Goal: Complete application form: Complete application form

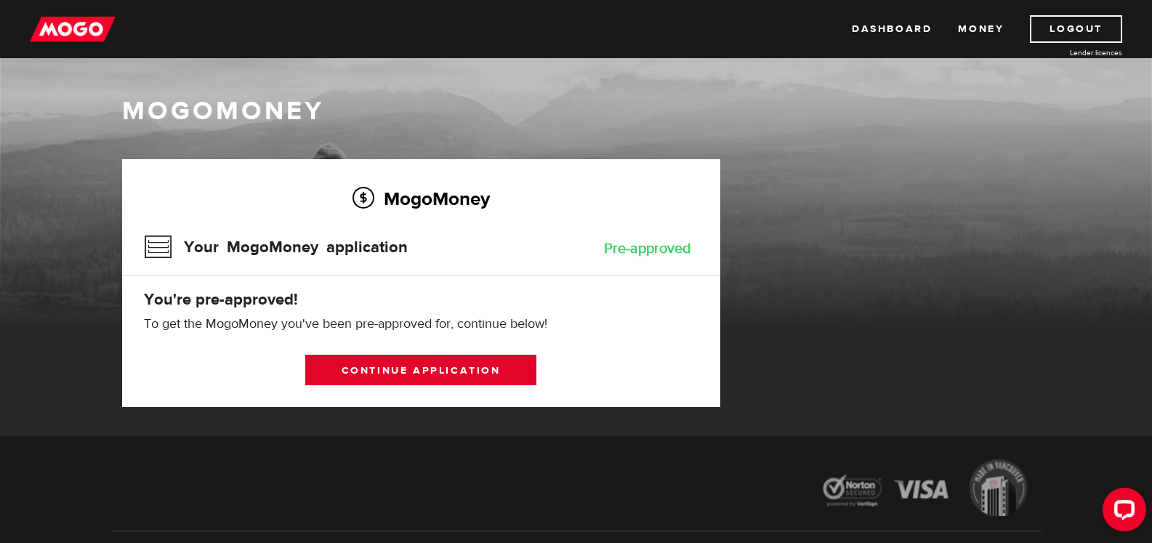
click at [389, 362] on link "Continue application" at bounding box center [420, 370] width 231 height 31
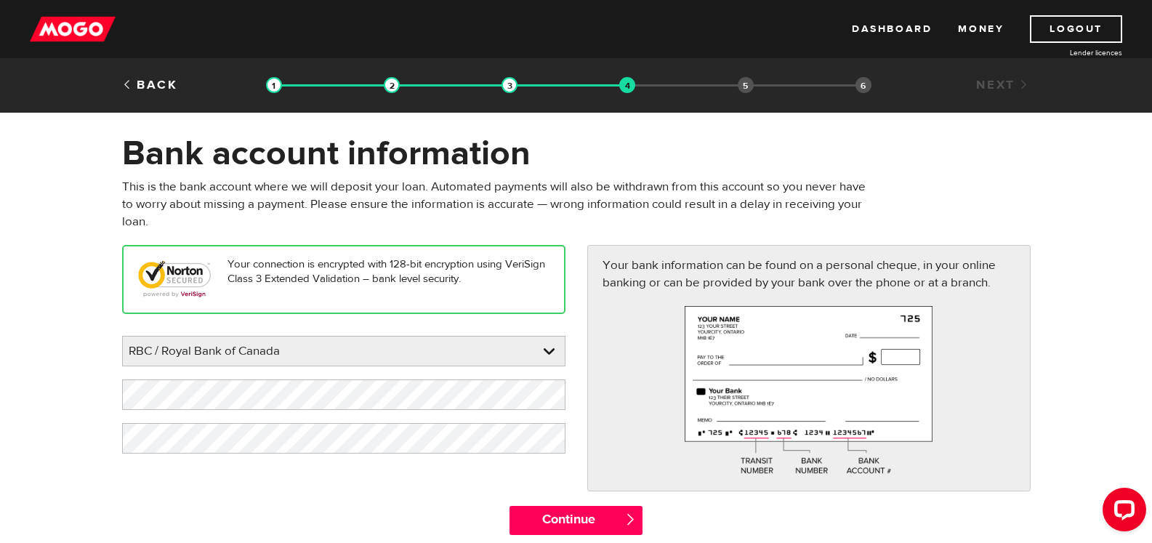
scroll to position [73, 0]
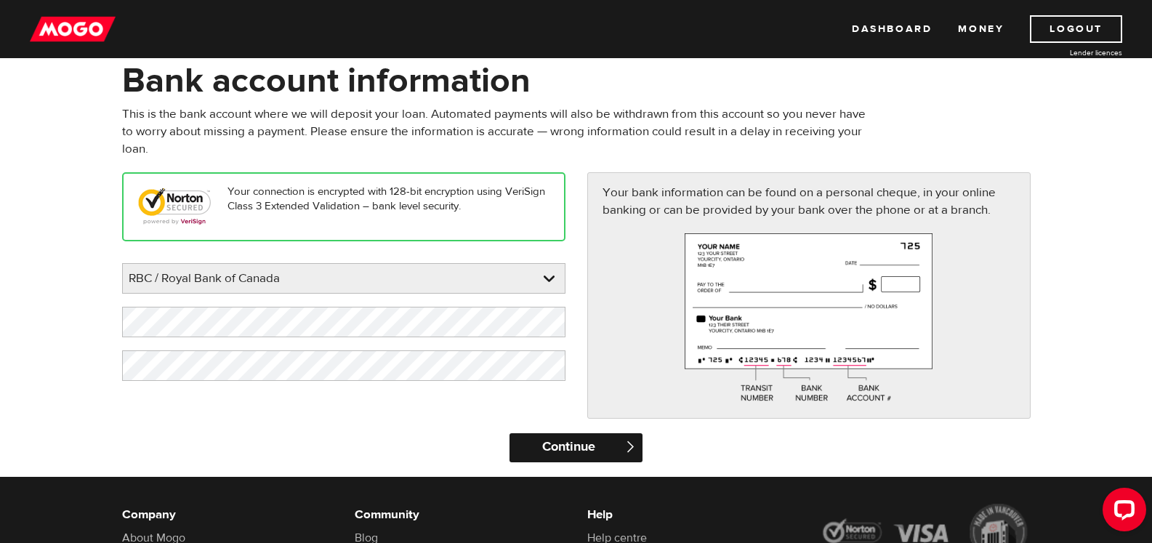
click at [559, 448] on input "Continue" at bounding box center [575, 447] width 133 height 29
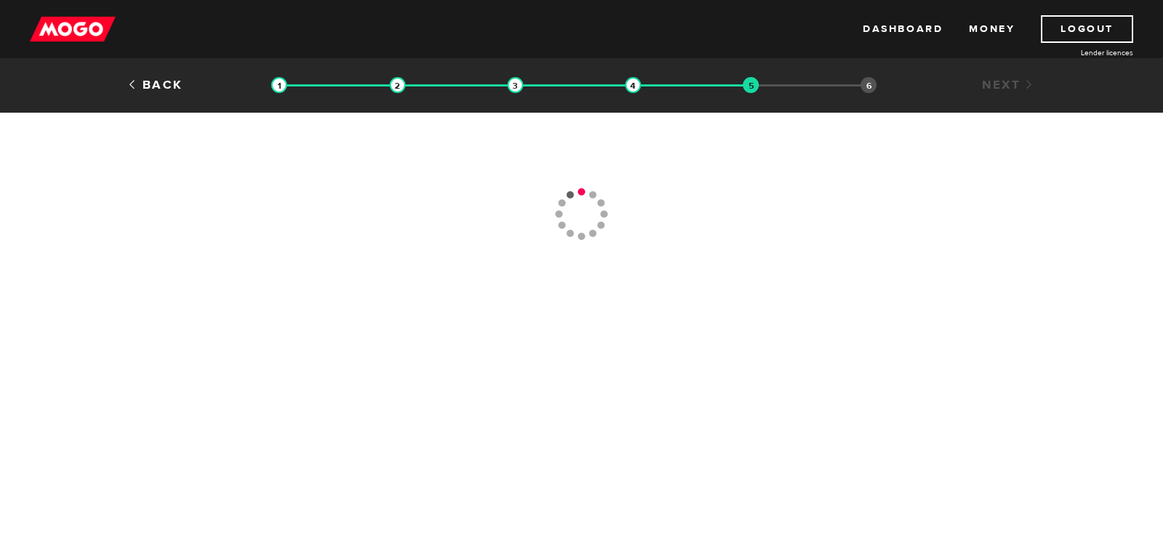
type input "(226) 622-9910"
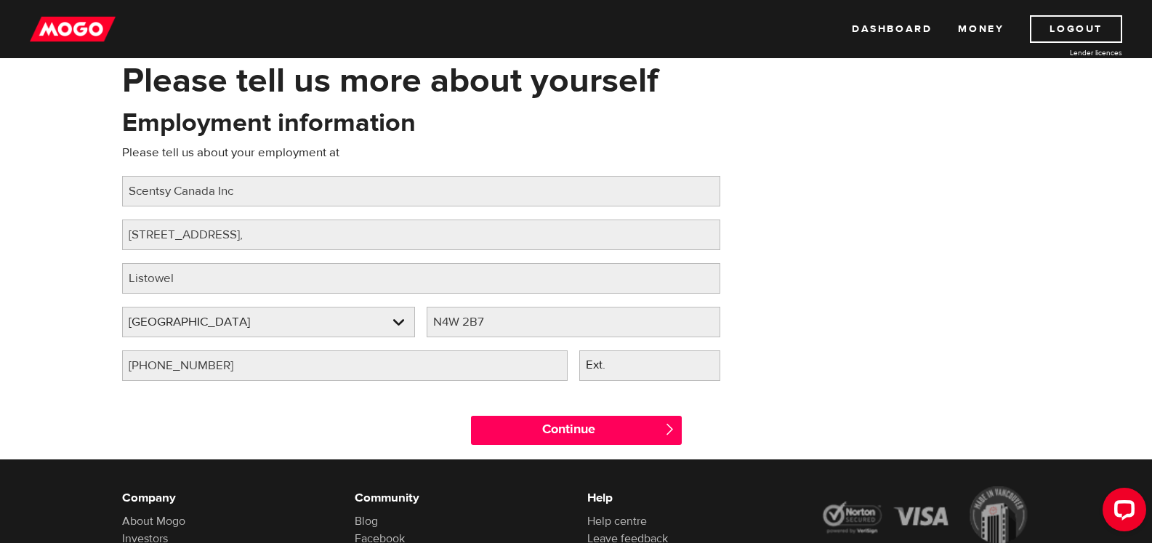
scroll to position [145, 0]
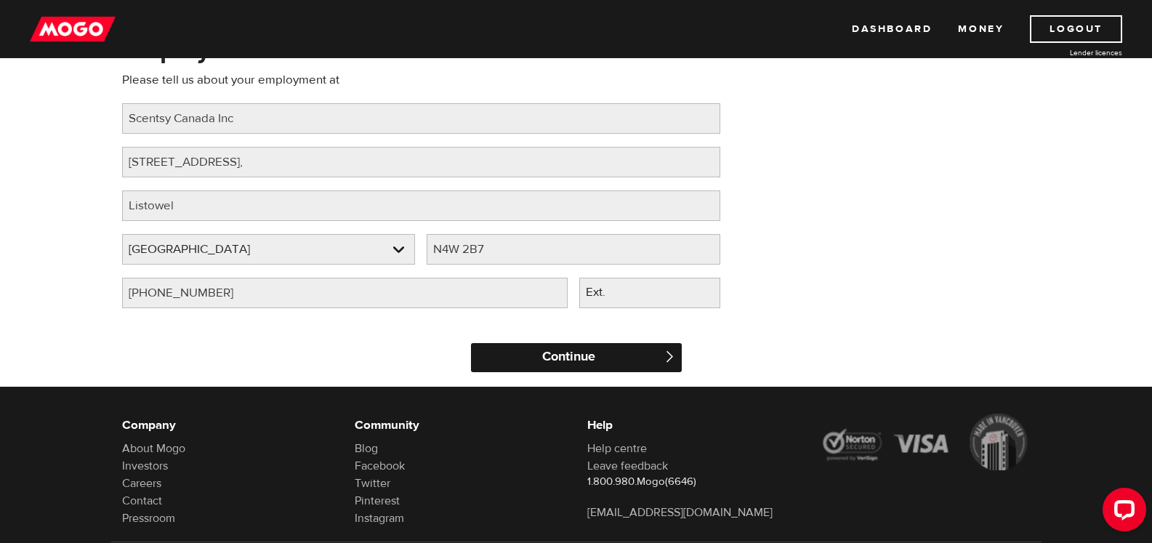
click at [558, 358] on input "Continue" at bounding box center [576, 357] width 211 height 29
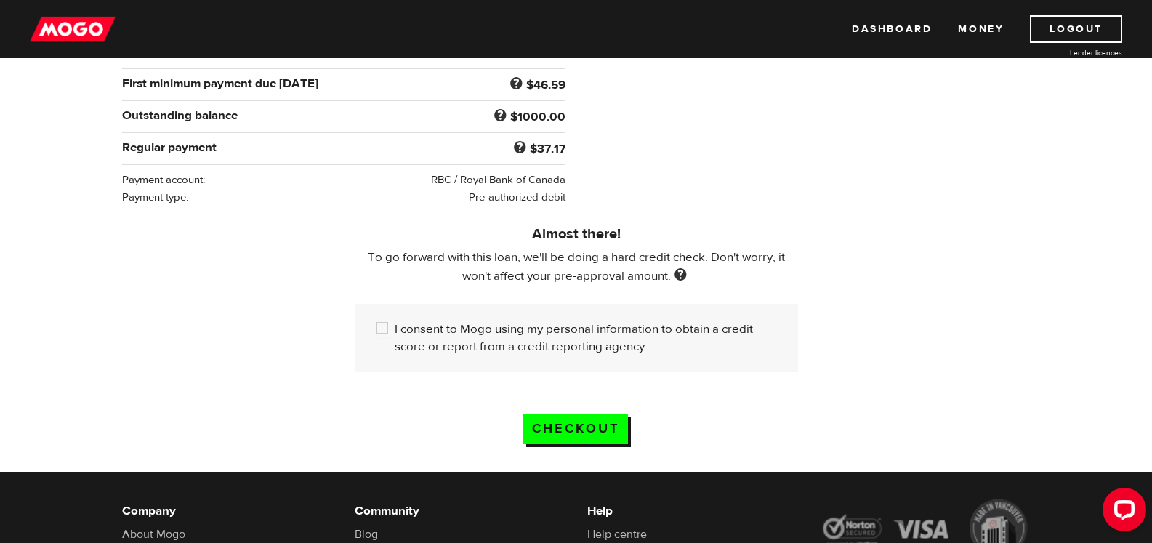
scroll to position [218, 0]
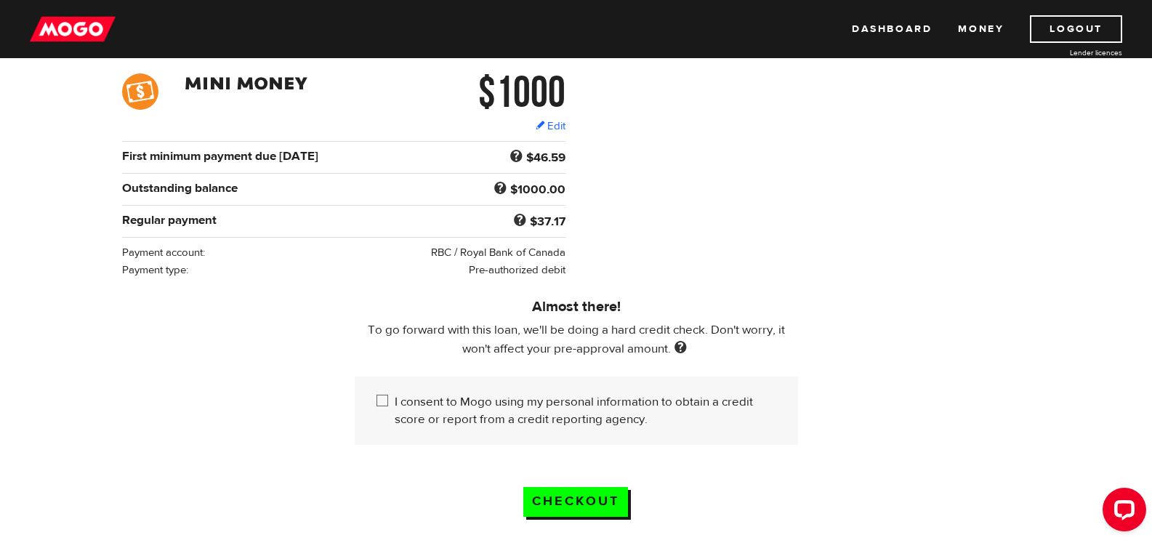
click at [380, 397] on input "I consent to Mogo using my personal information to obtain a credit score or rep…" at bounding box center [385, 402] width 18 height 18
checkbox input "true"
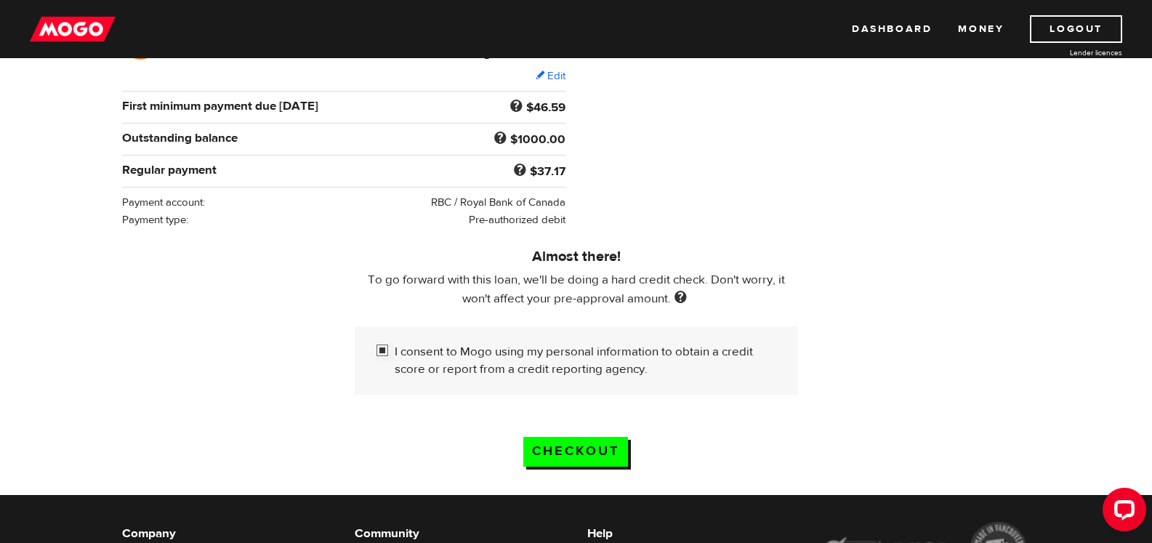
scroll to position [291, 0]
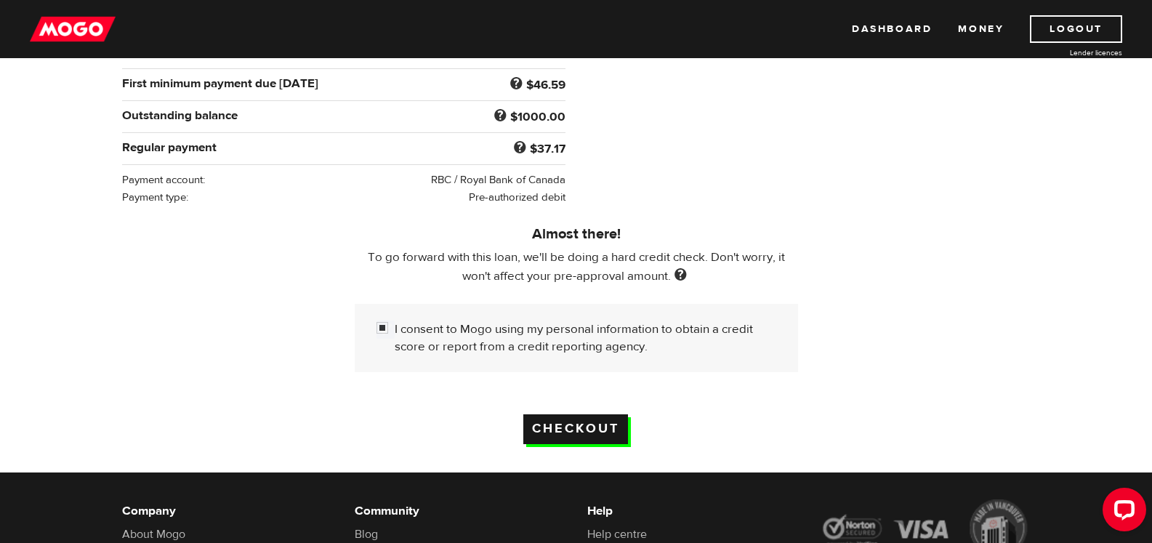
click at [607, 430] on input "Checkout" at bounding box center [575, 429] width 105 height 30
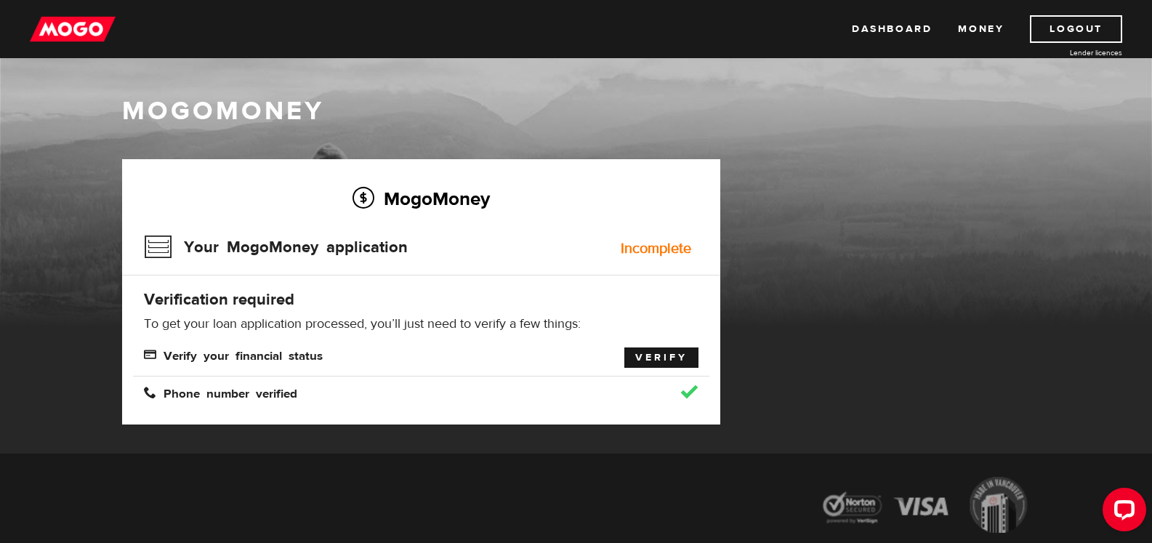
click at [659, 352] on link "Verify" at bounding box center [661, 357] width 74 height 20
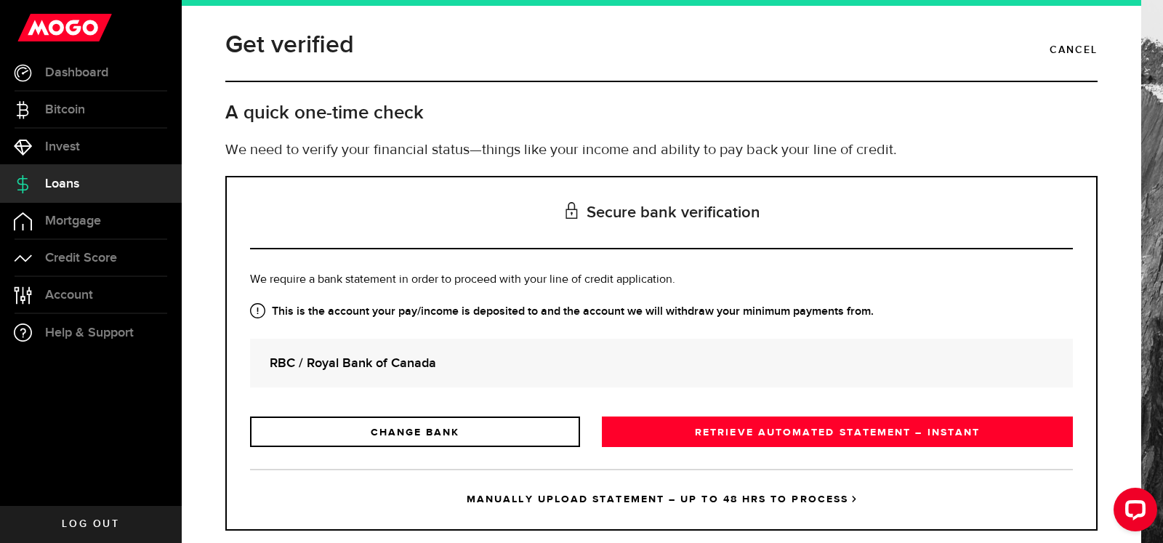
scroll to position [30, 0]
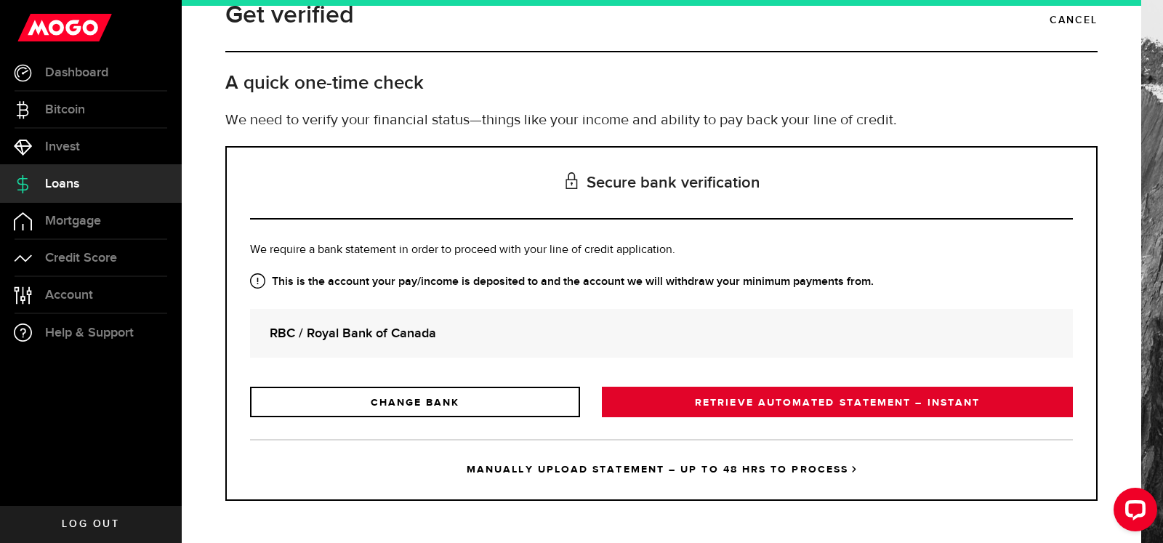
click at [855, 402] on link "RETRIEVE AUTOMATED STATEMENT – INSTANT" at bounding box center [837, 402] width 471 height 31
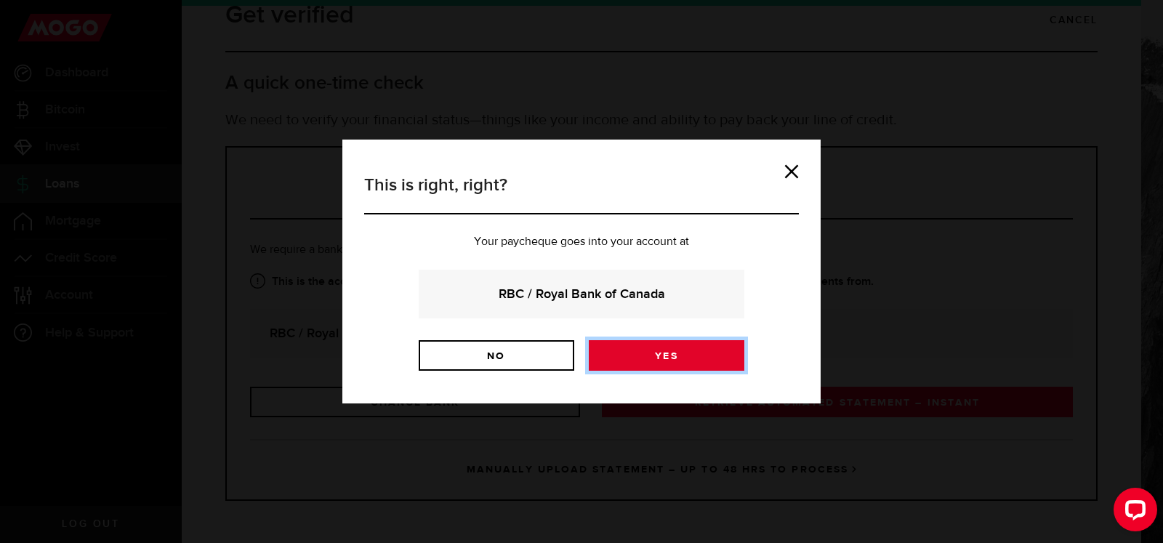
click at [653, 364] on link "Yes" at bounding box center [667, 355] width 156 height 31
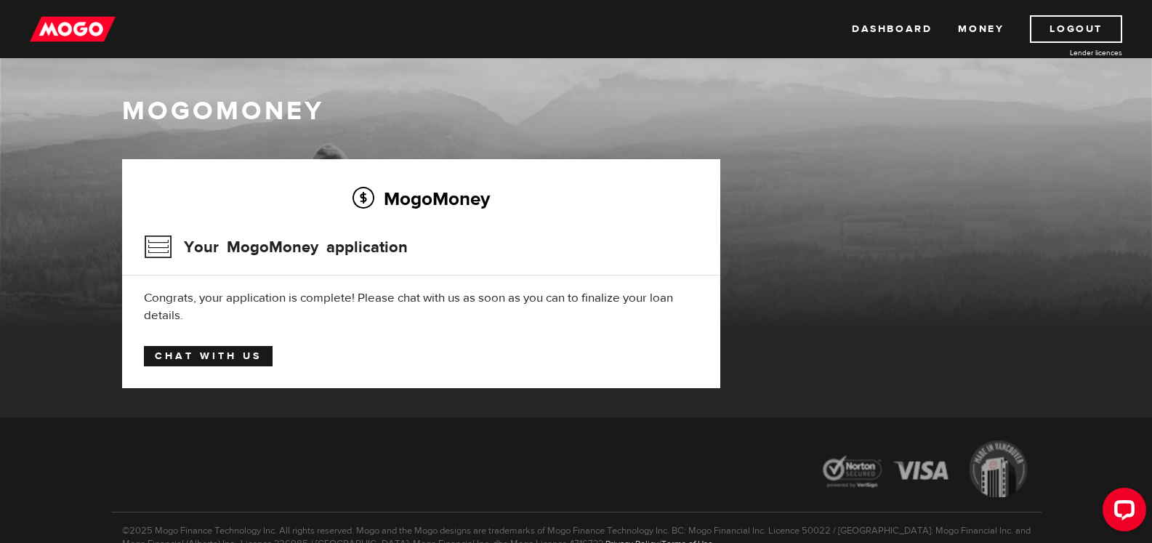
click at [203, 352] on link "Chat with us" at bounding box center [208, 356] width 129 height 20
